Goal: Check status: Check status

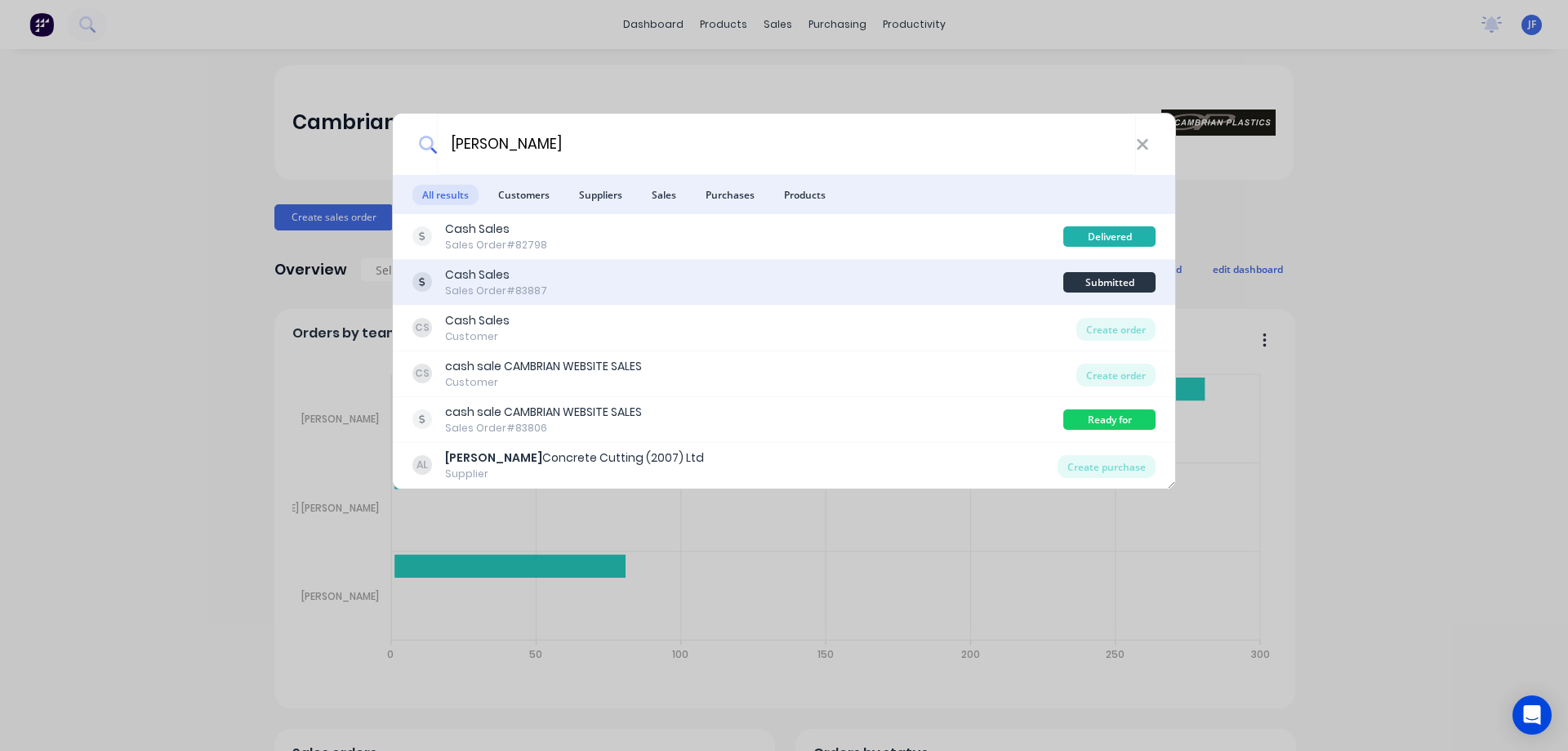
type input "aaron"
click at [802, 273] on div "Cash Sales Sales Order #83887" at bounding box center [738, 282] width 651 height 32
